Goal: Information Seeking & Learning: Learn about a topic

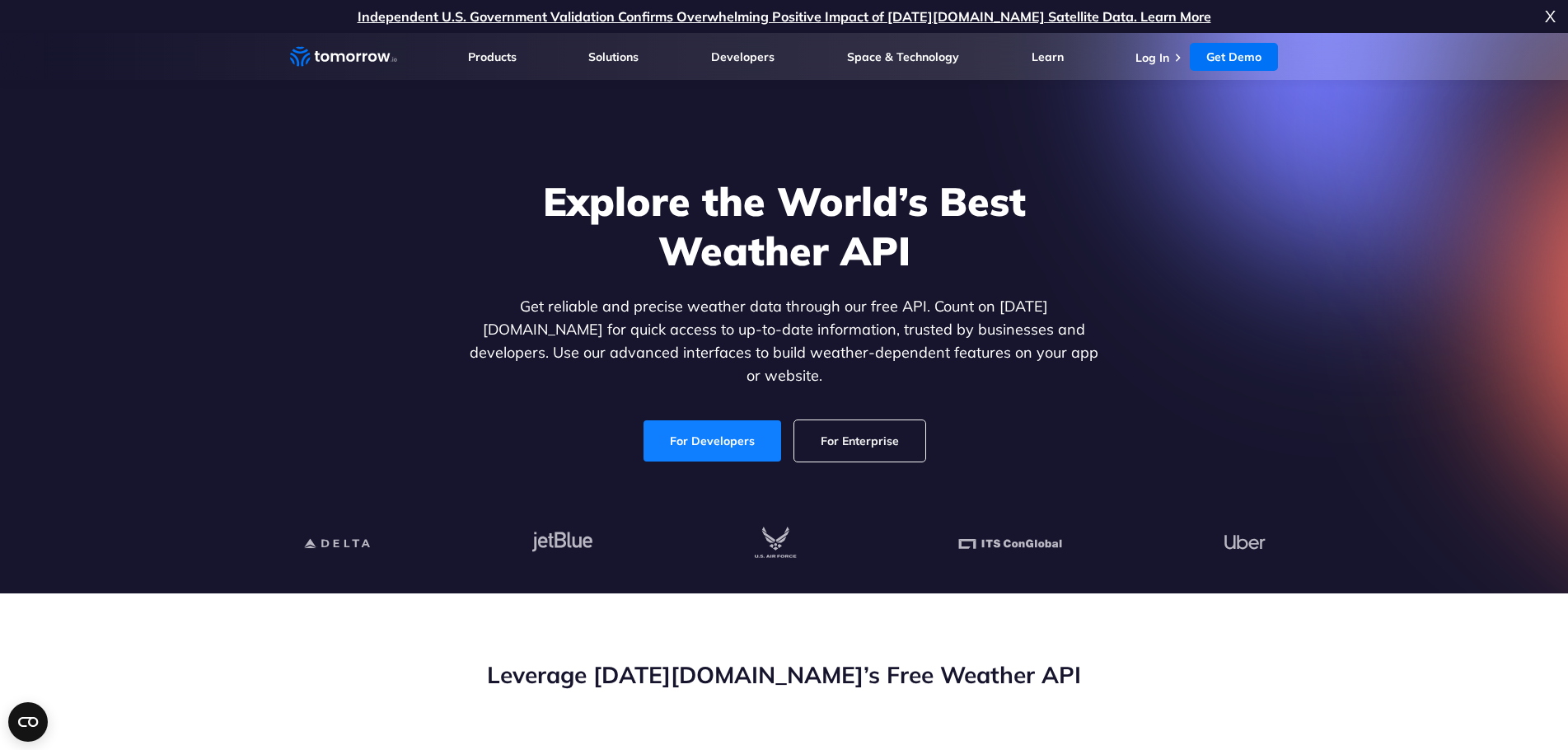
click at [735, 425] on link "For Developers" at bounding box center [712, 440] width 138 height 41
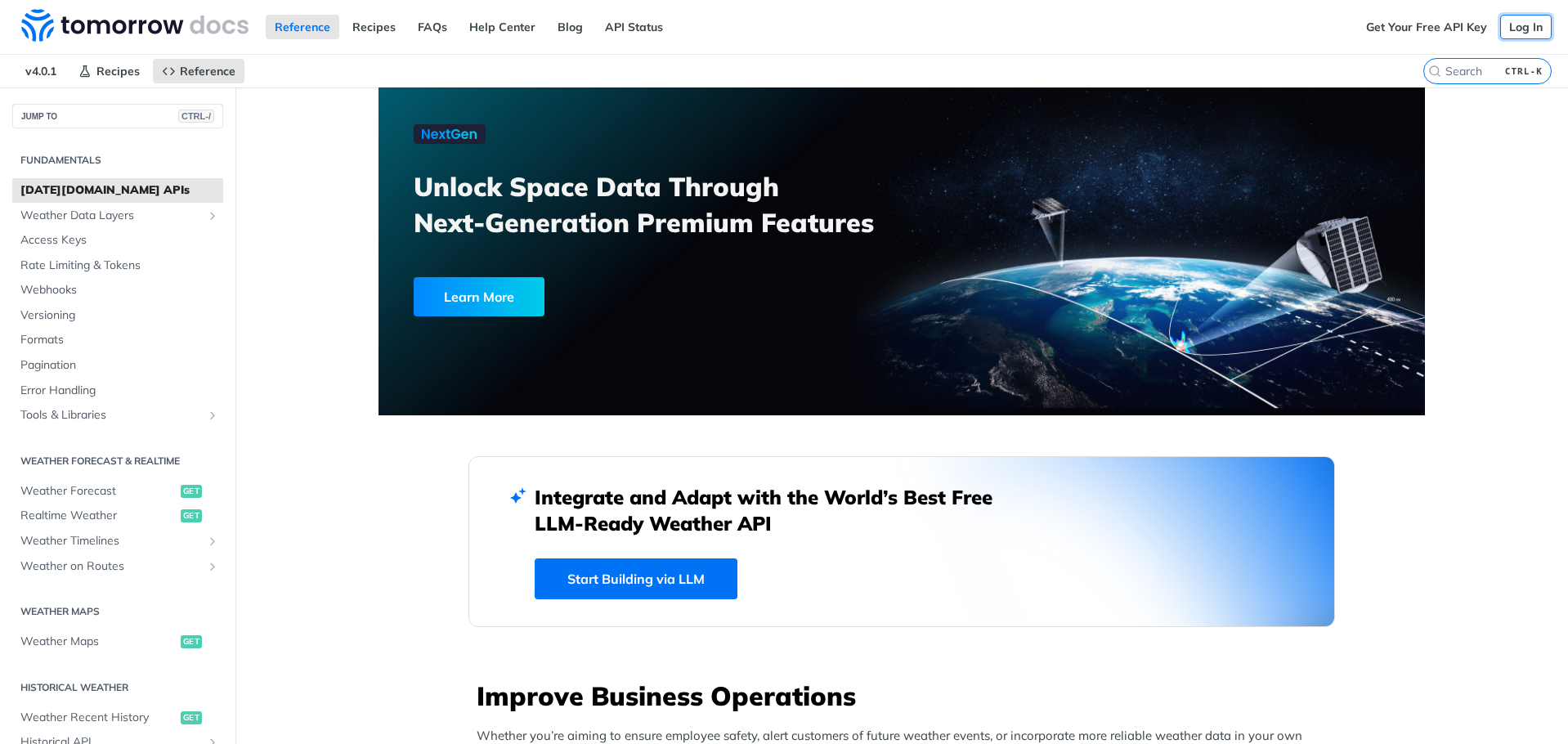
click at [1517, 22] on link "Log In" at bounding box center [1526, 27] width 51 height 25
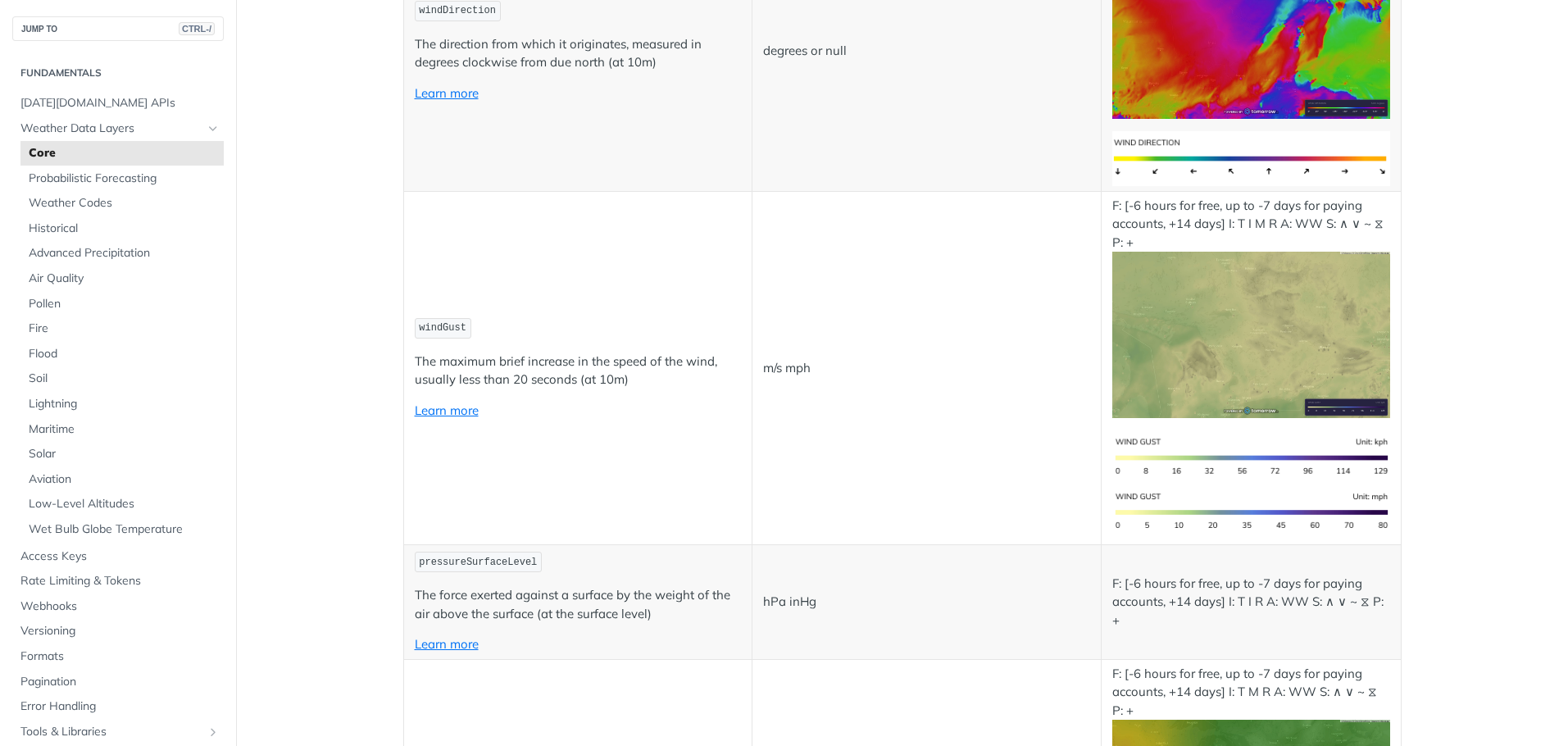
scroll to position [1967, 0]
